Goal: Task Accomplishment & Management: Manage account settings

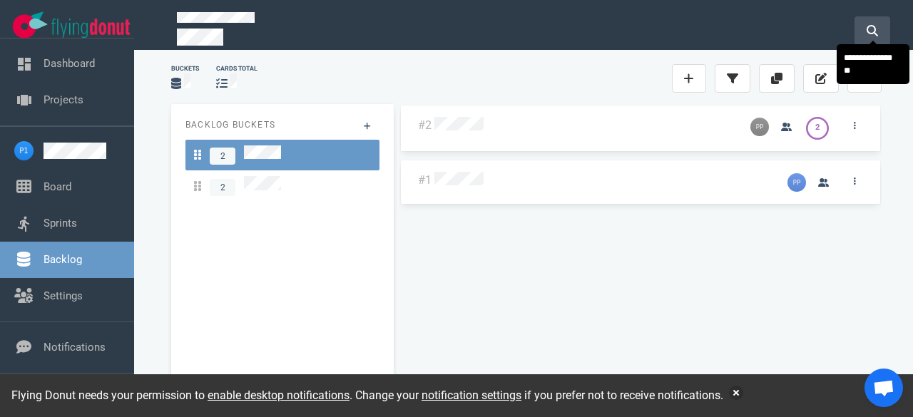
click at [872, 25] on icon at bounding box center [871, 30] width 11 height 11
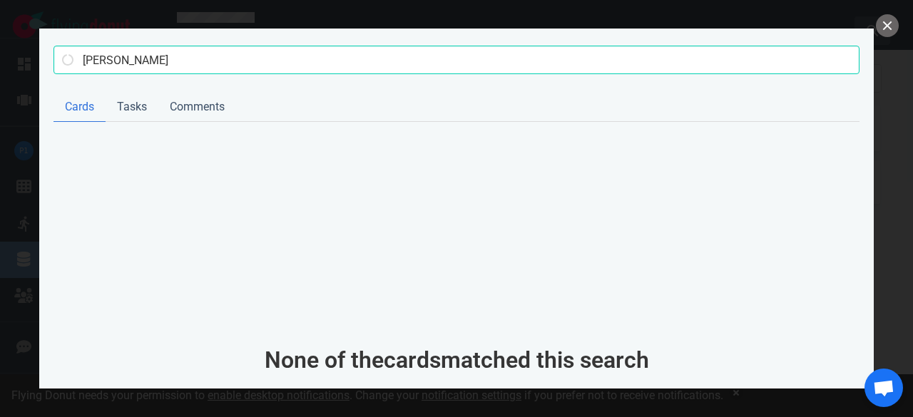
type input "[PERSON_NAME]"
click button "Search" at bounding box center [0, 0] width 0 height 0
click at [885, 31] on button "close" at bounding box center [886, 25] width 23 height 23
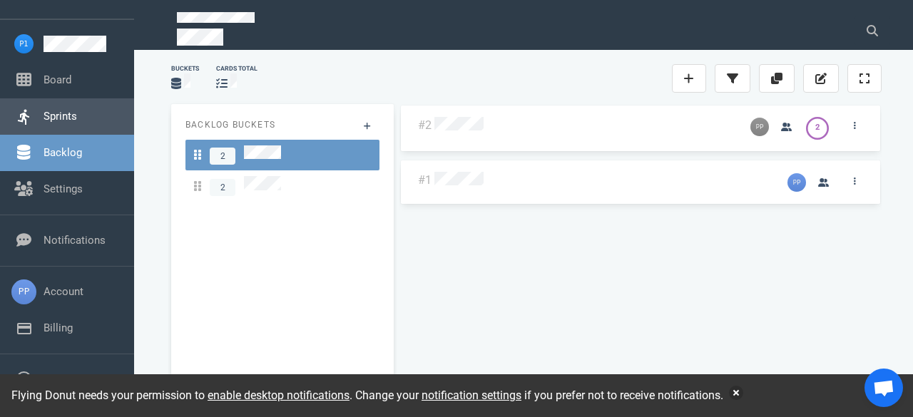
scroll to position [145, 0]
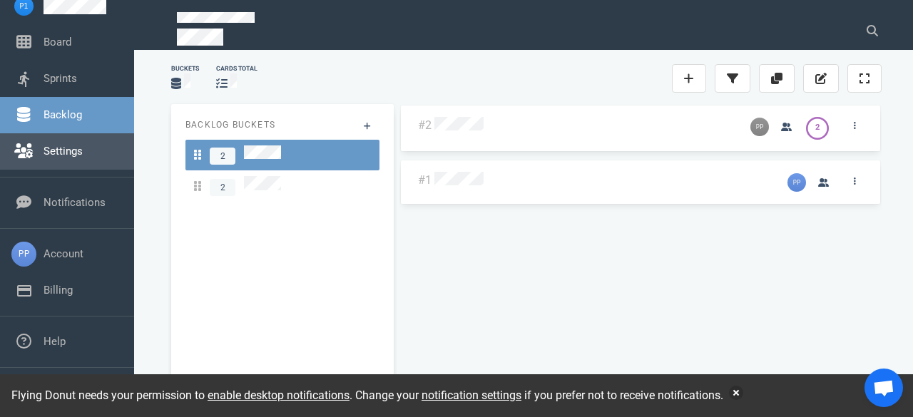
click at [73, 158] on link "Settings" at bounding box center [62, 151] width 39 height 13
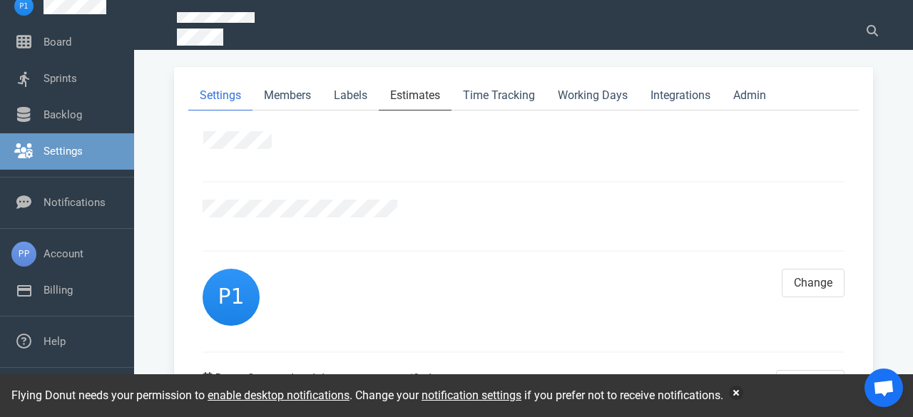
click at [416, 96] on link "Estimates" at bounding box center [415, 95] width 73 height 29
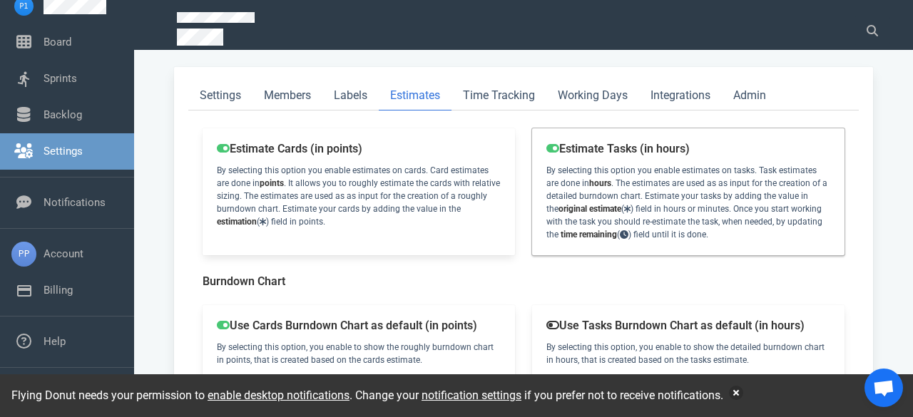
scroll to position [123, 0]
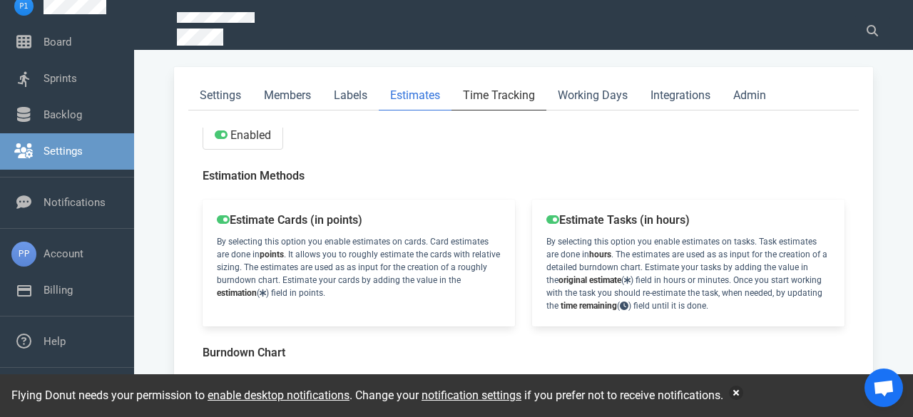
click at [515, 96] on link "Time Tracking" at bounding box center [498, 95] width 95 height 29
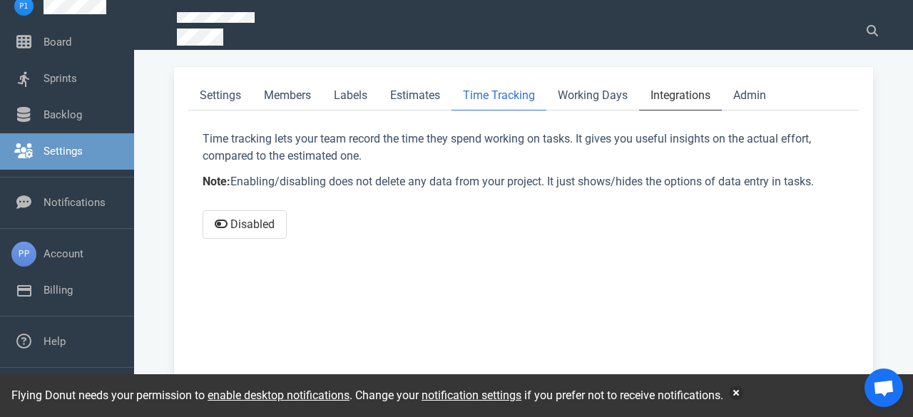
click at [669, 97] on link "Integrations" at bounding box center [680, 95] width 83 height 29
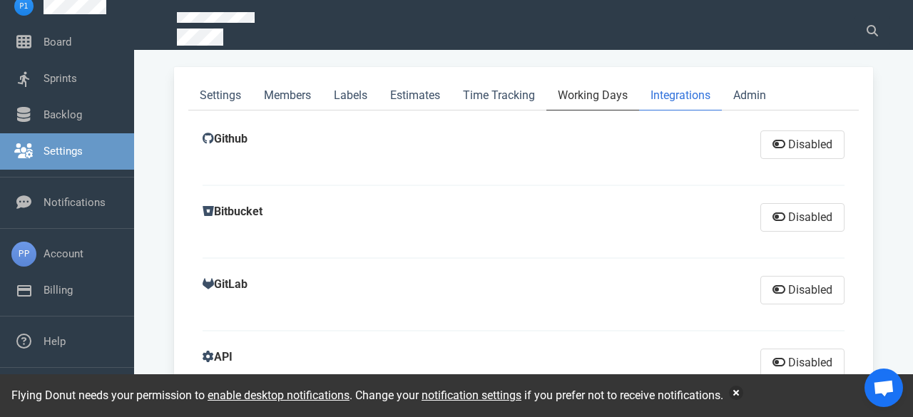
click at [587, 91] on link "Working Days" at bounding box center [592, 95] width 93 height 29
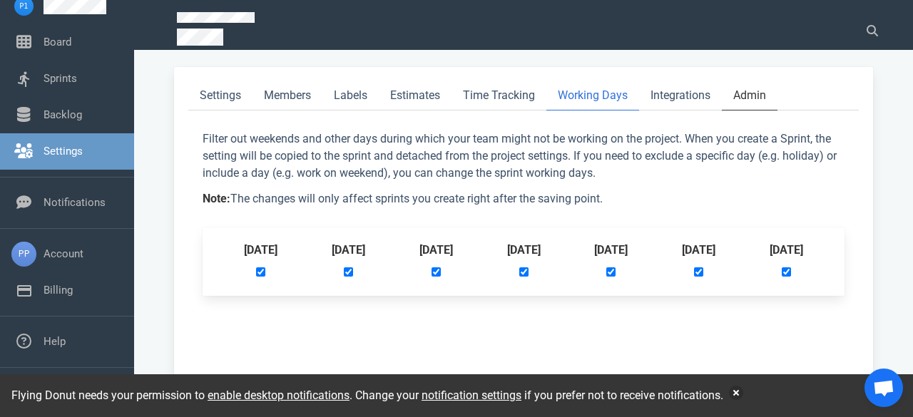
click at [756, 97] on link "Admin" at bounding box center [749, 95] width 56 height 29
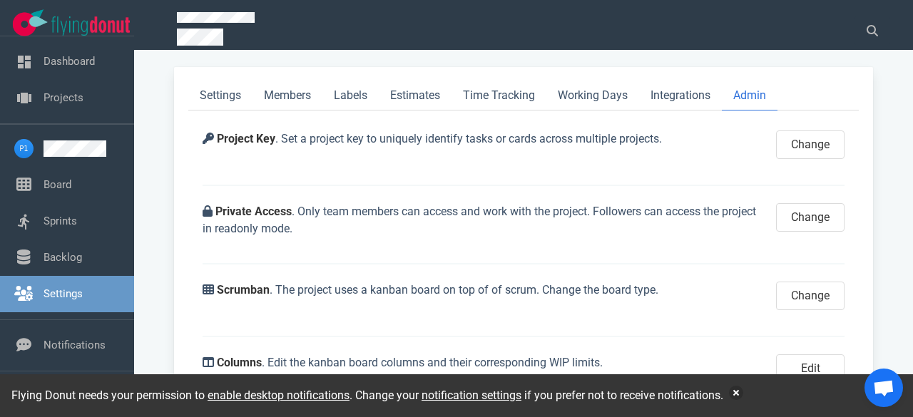
scroll to position [145, 0]
